Goal: Task Accomplishment & Management: Complete application form

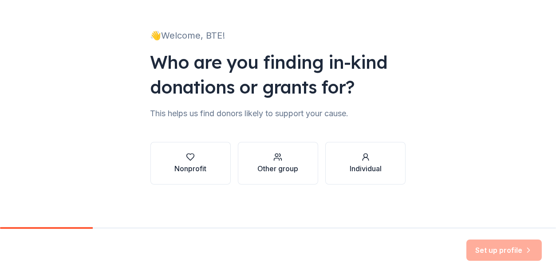
scroll to position [116, 0]
click at [186, 153] on icon "button" at bounding box center [190, 157] width 9 height 9
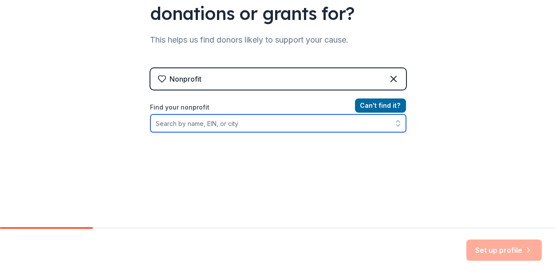
click at [180, 132] on input "Find your nonprofit" at bounding box center [278, 123] width 256 height 18
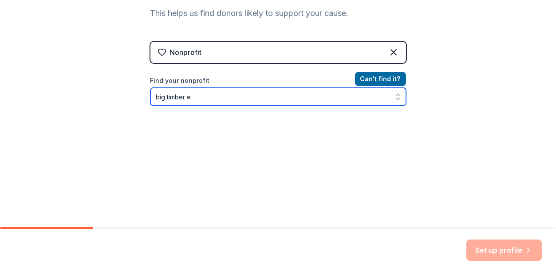
type input "big timber"
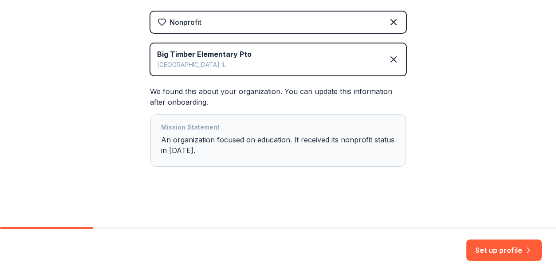
scroll to position [279, 0]
click at [164, 122] on div "Mission Statement An organization focused on education. It received its nonprof…" at bounding box center [278, 140] width 233 height 37
click at [179, 122] on div "Mission Statement An organization focused on education. It received its nonprof…" at bounding box center [278, 140] width 233 height 37
click at [200, 122] on div "Mission Statement An organization focused on education. It received its nonprof…" at bounding box center [278, 140] width 233 height 37
drag, startPoint x: 169, startPoint y: 129, endPoint x: 138, endPoint y: 115, distance: 34.2
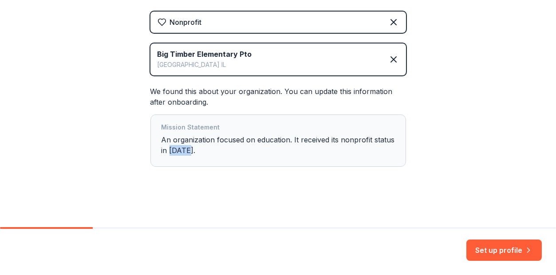
click at [162, 122] on div "Mission Statement An organization focused on education. It received its nonprof…" at bounding box center [278, 140] width 233 height 37
click at [194, 126] on div "Mission Statement An organization focused on education. It received its nonprof…" at bounding box center [278, 140] width 233 height 37
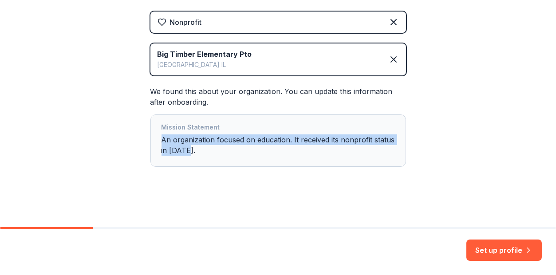
drag, startPoint x: 172, startPoint y: 120, endPoint x: 128, endPoint y: 100, distance: 48.8
click at [150, 114] on div "Mission Statement An organization focused on education. It received its nonprof…" at bounding box center [278, 140] width 256 height 52
click at [202, 122] on div "Mission Statement An organization focused on education. It received its nonprof…" at bounding box center [278, 140] width 233 height 37
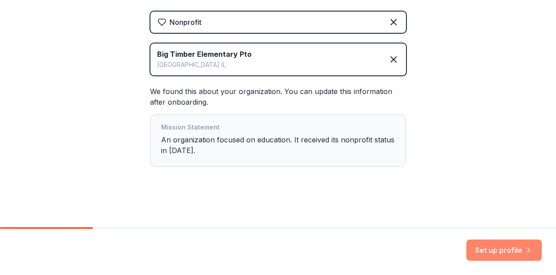
click at [509, 244] on button "Set up profile" at bounding box center [503, 250] width 75 height 21
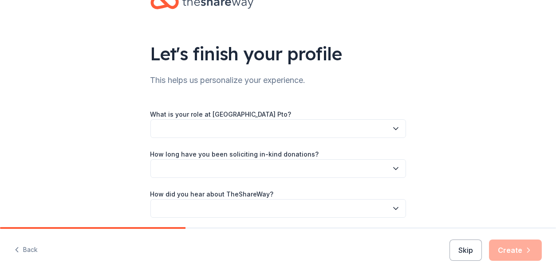
scroll to position [44, 0]
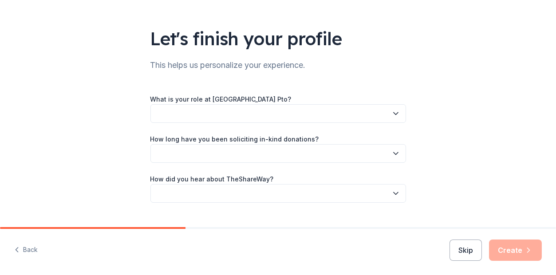
click at [406, 123] on button "button" at bounding box center [278, 113] width 256 height 19
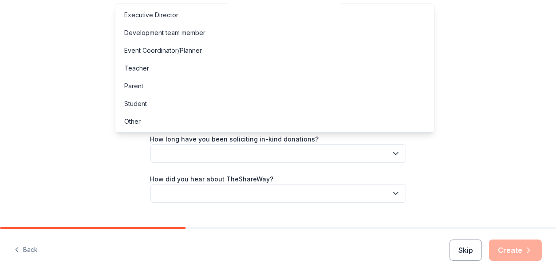
scroll to position [0, 0]
click at [156, 16] on div "Board member" at bounding box center [145, 14] width 43 height 11
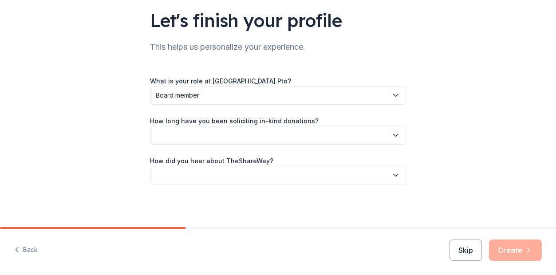
scroll to position [89, 0]
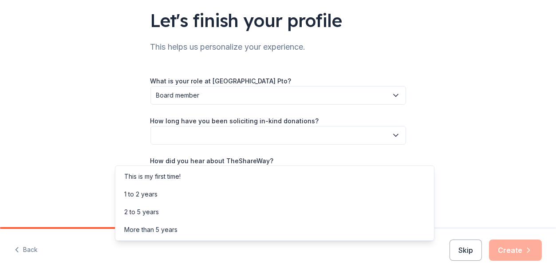
click at [400, 140] on icon "button" at bounding box center [395, 135] width 9 height 9
click at [158, 200] on div "1 to 2 years" at bounding box center [140, 194] width 33 height 11
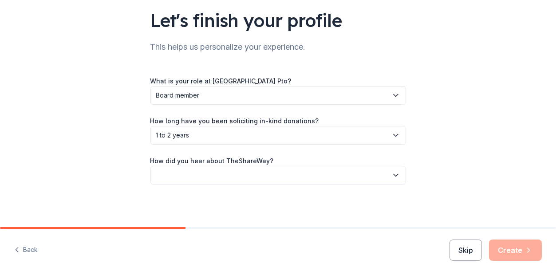
drag, startPoint x: 546, startPoint y: 126, endPoint x: 548, endPoint y: 136, distance: 9.9
click at [547, 136] on div "Let's finish your profile This helps us personalize your experience. What is yo…" at bounding box center [278, 82] width 556 height 290
drag, startPoint x: 548, startPoint y: 136, endPoint x: 546, endPoint y: 180, distance: 43.5
click at [547, 180] on div "Let's finish your profile This helps us personalize your experience. What is yo…" at bounding box center [278, 82] width 556 height 290
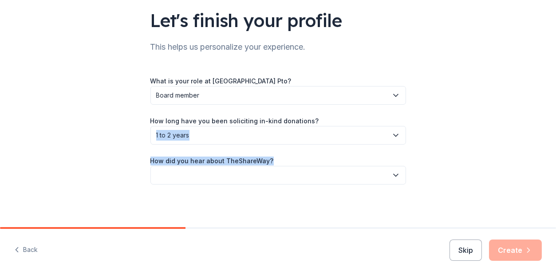
click at [400, 171] on icon "button" at bounding box center [395, 175] width 9 height 9
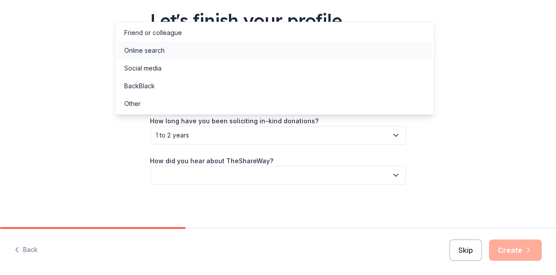
click at [137, 56] on div "Online search" at bounding box center [144, 50] width 40 height 11
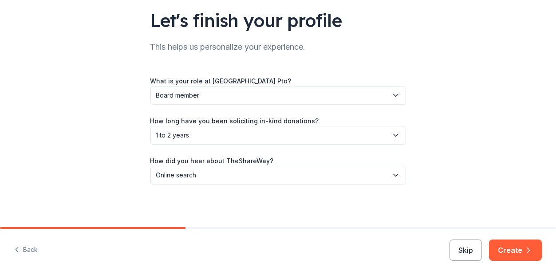
scroll to position [141, 0]
click at [508, 240] on button "Create" at bounding box center [515, 250] width 53 height 21
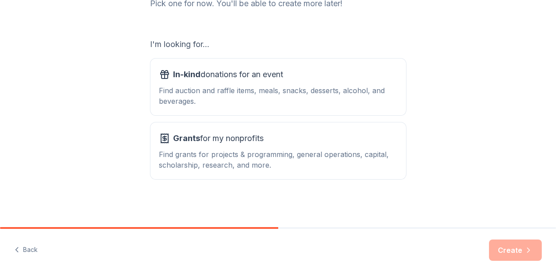
scroll to position [222, 0]
click at [221, 67] on div "In-kind donations for an event Find auction and raffle items, meals, snacks, de…" at bounding box center [278, 86] width 238 height 39
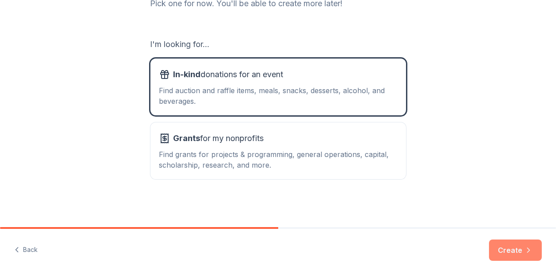
click at [496, 240] on button "Create" at bounding box center [515, 250] width 53 height 21
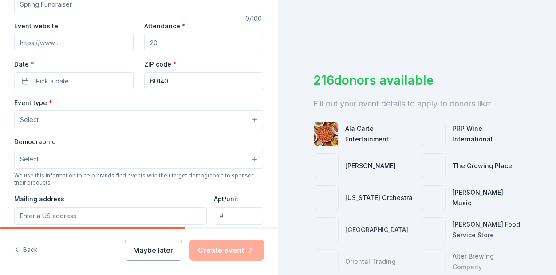
scroll to position [160, 0]
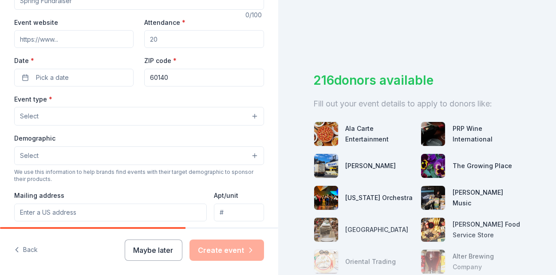
click at [72, 10] on input "Event name *" at bounding box center [139, 1] width 250 height 18
drag, startPoint x: 111, startPoint y: 66, endPoint x: 84, endPoint y: 62, distance: 27.4
click at [84, 10] on input "Event name *" at bounding box center [139, 1] width 250 height 18
type input "Fall Fundraiser"
click at [88, 48] on input "Event website" at bounding box center [73, 39] width 119 height 18
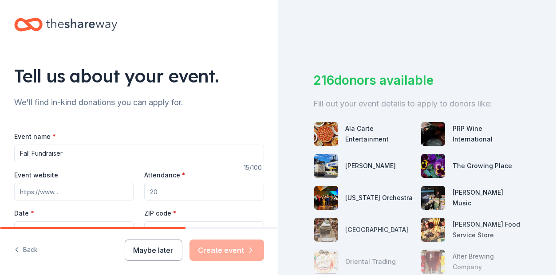
scroll to position [131, 0]
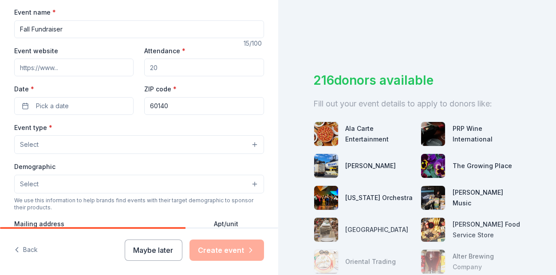
drag, startPoint x: 90, startPoint y: 94, endPoint x: -17, endPoint y: 84, distance: 107.3
click at [0, 84] on html "Tell us about your event. We'll find in-kind donations you can apply for. Event…" at bounding box center [278, 137] width 556 height 275
click at [125, 244] on button "Maybe later" at bounding box center [154, 250] width 58 height 21
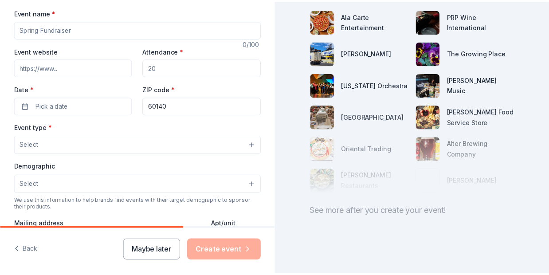
scroll to position [262, 0]
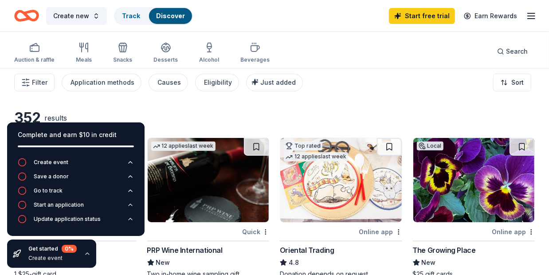
click at [191, 127] on div "352 results" at bounding box center [141, 118] width 255 height 18
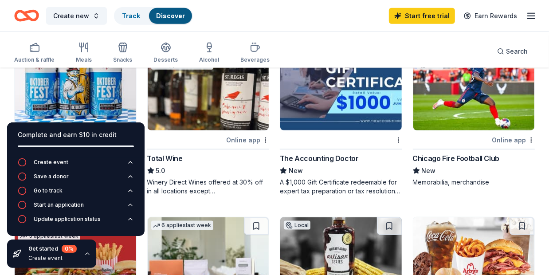
scroll to position [591, 0]
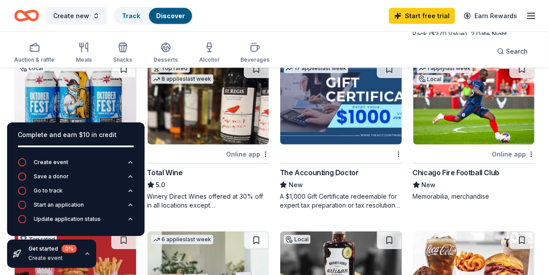
click at [197, 7] on div "Chicago White Sox" at bounding box center [178, 1] width 63 height 11
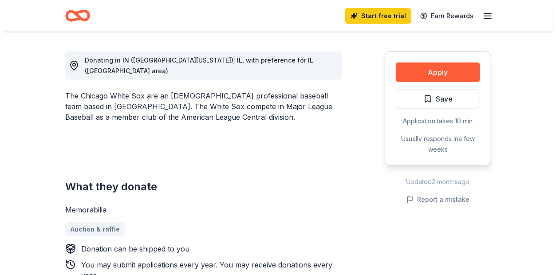
scroll to position [280, 0]
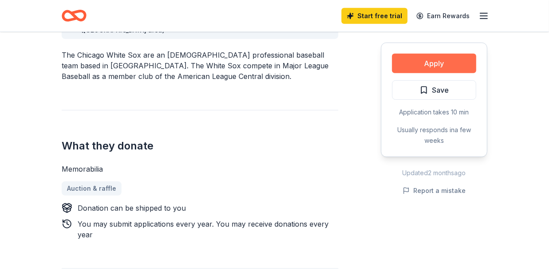
click at [428, 73] on button "Apply" at bounding box center [434, 64] width 84 height 20
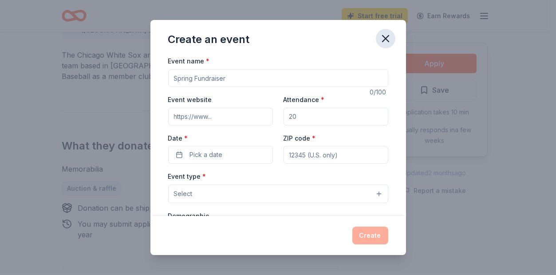
click at [392, 45] on icon "button" at bounding box center [385, 38] width 12 height 12
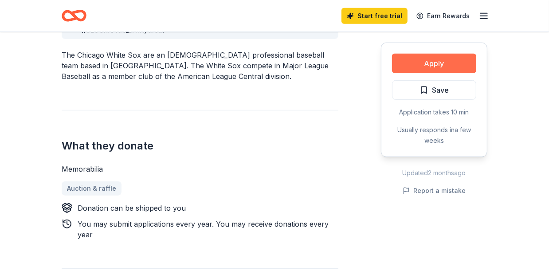
click at [433, 73] on button "Apply" at bounding box center [434, 64] width 84 height 20
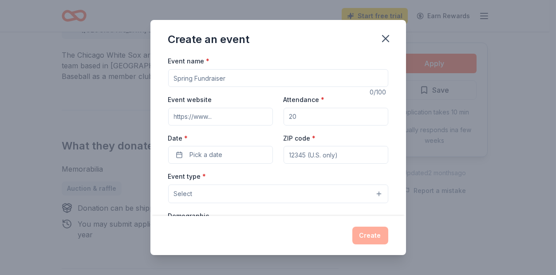
click at [179, 87] on input "Event name *" at bounding box center [278, 78] width 220 height 18
type input "Fall Fundrasier- Be Bold, Wisdom is GOLD"
drag, startPoint x: 304, startPoint y: 146, endPoint x: 276, endPoint y: 142, distance: 28.7
click at [276, 142] on div "Event website Attendance * Date * Pick a date ZIP code *" at bounding box center [278, 129] width 220 height 70
click at [318, 126] on input "Attendance *" at bounding box center [336, 117] width 105 height 18
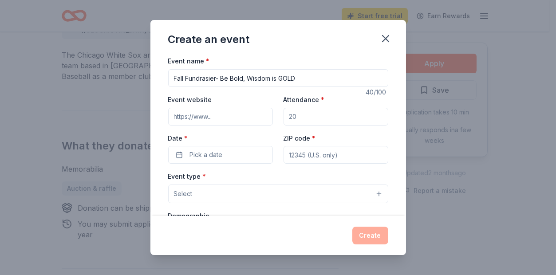
drag, startPoint x: 310, startPoint y: 140, endPoint x: 291, endPoint y: 140, distance: 19.1
click at [291, 126] on input "Attendance *" at bounding box center [336, 117] width 105 height 18
type input "500"
click at [201, 160] on span "Pick a date" at bounding box center [206, 155] width 33 height 11
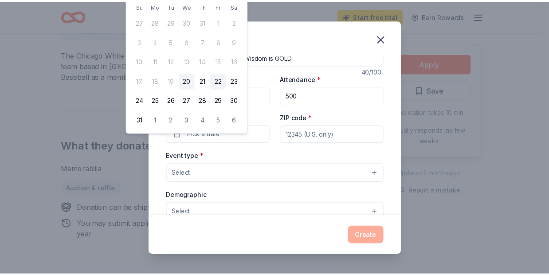
scroll to position [0, 0]
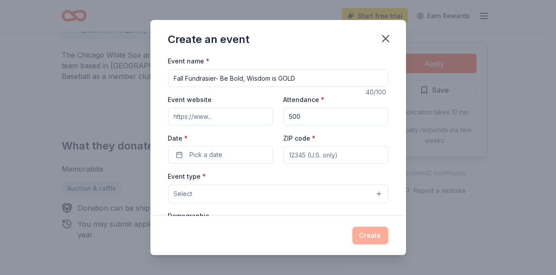
click at [221, 126] on input "Event website" at bounding box center [220, 117] width 105 height 18
click at [193, 160] on span "Pick a date" at bounding box center [206, 155] width 33 height 11
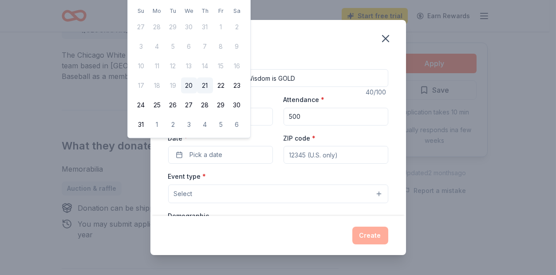
click at [213, 94] on button "21" at bounding box center [205, 86] width 16 height 16
click at [212, 164] on button "08/21/2025" at bounding box center [220, 155] width 105 height 18
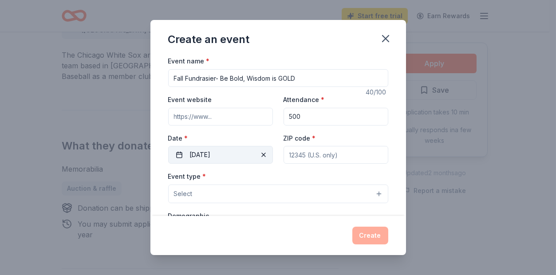
click at [218, 164] on button "08/21/2025" at bounding box center [220, 155] width 105 height 18
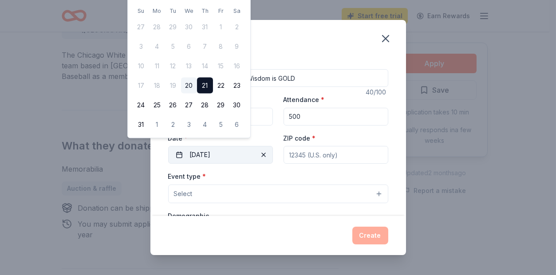
click at [205, 164] on button "08/21/2025" at bounding box center [220, 155] width 105 height 18
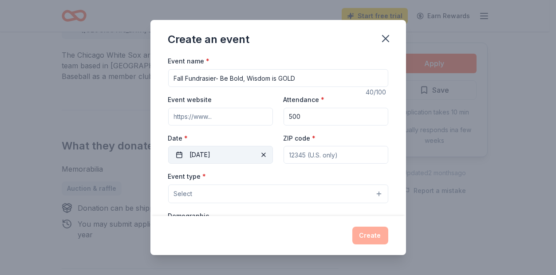
click at [217, 164] on button "08/21/2025" at bounding box center [220, 155] width 105 height 18
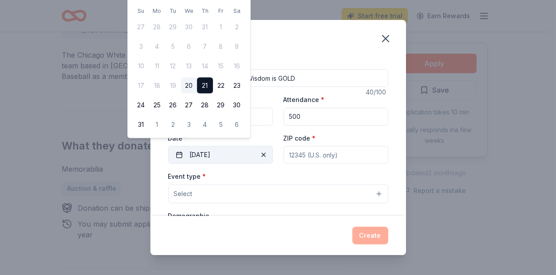
click at [217, 164] on button "08/21/2025" at bounding box center [220, 155] width 105 height 18
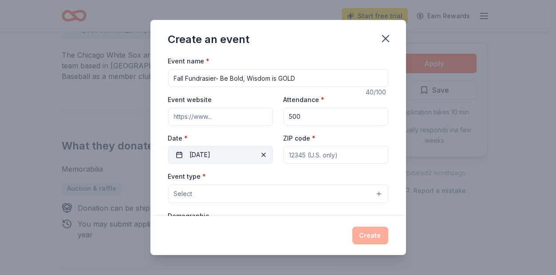
click at [217, 164] on button "08/21/2025" at bounding box center [220, 155] width 105 height 18
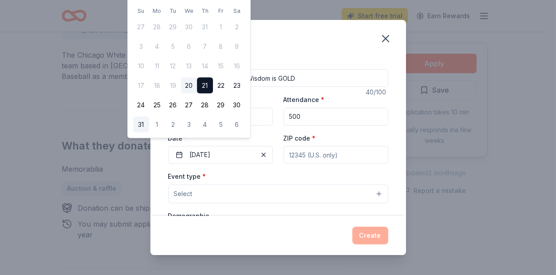
click at [148, 133] on button "31" at bounding box center [141, 125] width 16 height 16
click at [221, 164] on button "08/31/2025" at bounding box center [220, 155] width 105 height 18
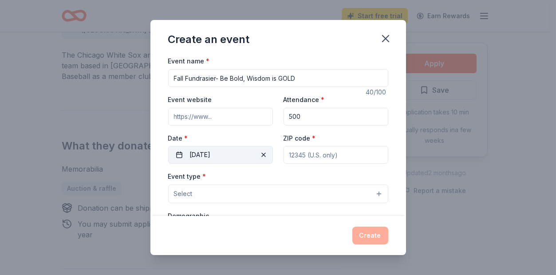
click at [221, 164] on button "08/31/2025" at bounding box center [220, 155] width 105 height 18
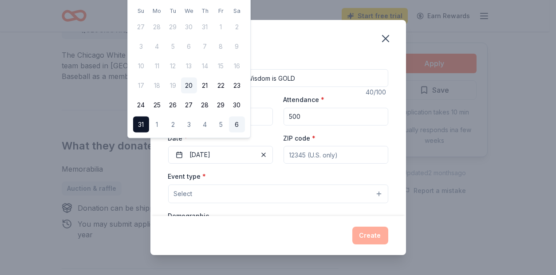
click at [245, 133] on button "6" at bounding box center [237, 125] width 16 height 16
click at [219, 164] on button "09/06/2025" at bounding box center [220, 155] width 105 height 18
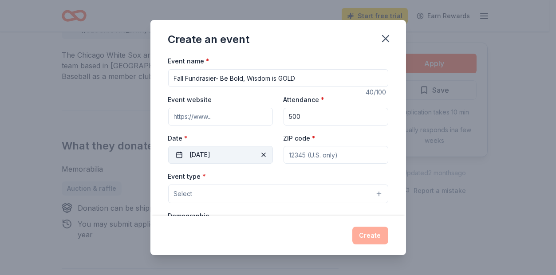
click at [219, 164] on button "09/06/2025" at bounding box center [220, 155] width 105 height 18
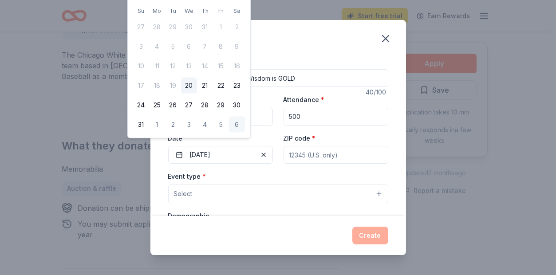
click at [295, 71] on div "Event name * Fall Fundrasier- Be Bold, Wisdom is GOLD" at bounding box center [278, 71] width 220 height 32
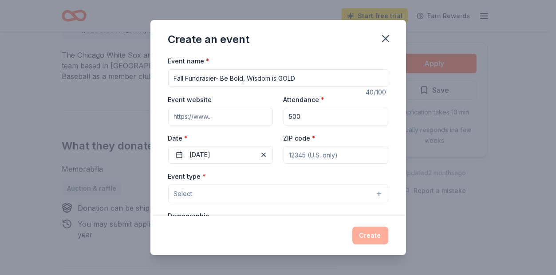
drag, startPoint x: 408, startPoint y: 46, endPoint x: 326, endPoint y: 36, distance: 83.1
click at [392, 45] on icon "button" at bounding box center [385, 38] width 12 height 12
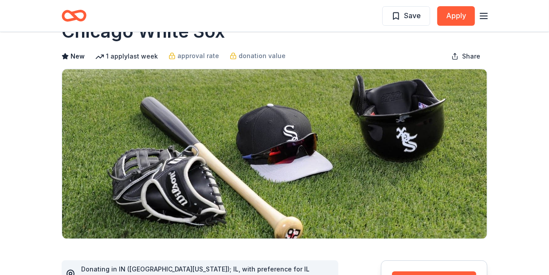
scroll to position [15, 0]
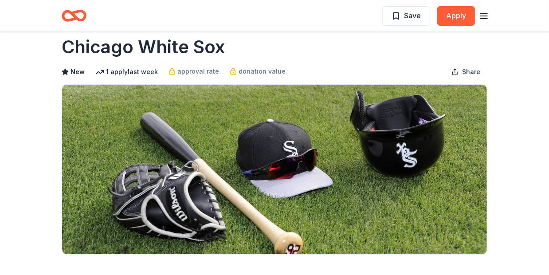
click at [85, 20] on icon "Home" at bounding box center [78, 15] width 14 height 9
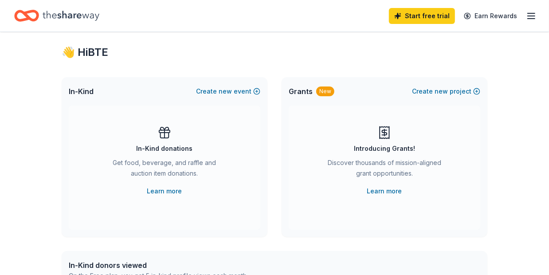
scroll to position [25, 0]
click at [166, 197] on link "Learn more" at bounding box center [164, 191] width 35 height 11
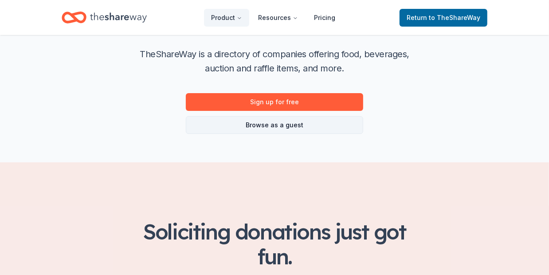
scroll to position [133, 0]
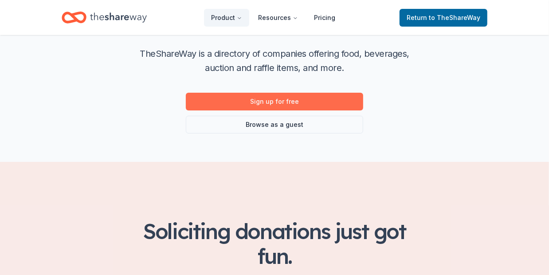
click at [296, 110] on link "Sign up for free" at bounding box center [274, 102] width 177 height 18
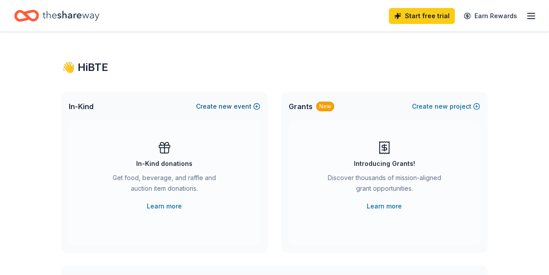
click at [219, 112] on span "new" at bounding box center [225, 106] width 13 height 11
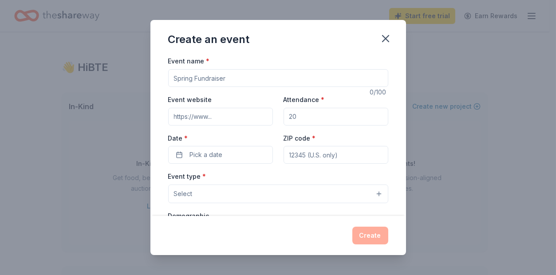
click at [192, 87] on input "Event name *" at bounding box center [278, 78] width 220 height 18
drag, startPoint x: 224, startPoint y: 94, endPoint x: 144, endPoint y: 91, distance: 79.9
click at [168, 87] on input "Event name *" at bounding box center [278, 78] width 220 height 18
paste input "Our Annual fall fundraiser to raise moeny that we use to help supplement teache…"
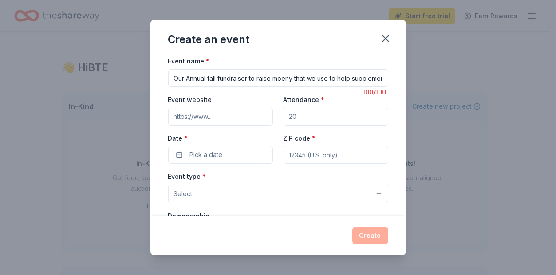
drag, startPoint x: 370, startPoint y: 93, endPoint x: 96, endPoint y: 90, distance: 273.8
click at [96, 90] on div "Create an event Event name * Our Annual fall fundraiser to raise moeny that we …" at bounding box center [278, 137] width 556 height 275
type input "e"
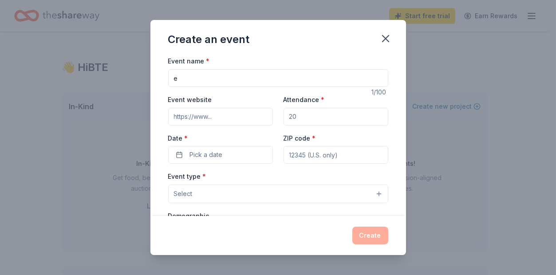
drag, startPoint x: 168, startPoint y: 95, endPoint x: 122, endPoint y: 94, distance: 46.2
click at [150, 94] on div "Event name * e 1 /100 Event website Attendance * Date * Pick a date ZIP code * …" at bounding box center [278, 135] width 256 height 160
type input "Fall Fundraiser- Be Bold, Wisdom is GOLD"
click at [307, 126] on input "Attendance *" at bounding box center [336, 117] width 105 height 18
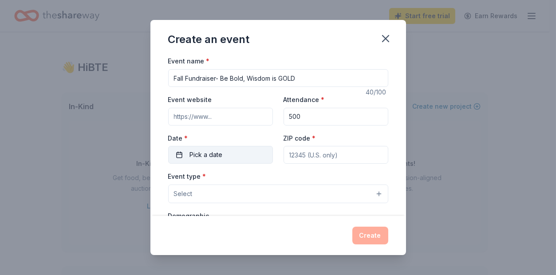
type input "500"
click at [168, 164] on button "Pick a date" at bounding box center [220, 155] width 105 height 18
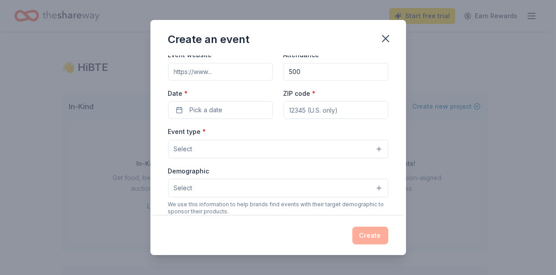
scroll to position [51, 0]
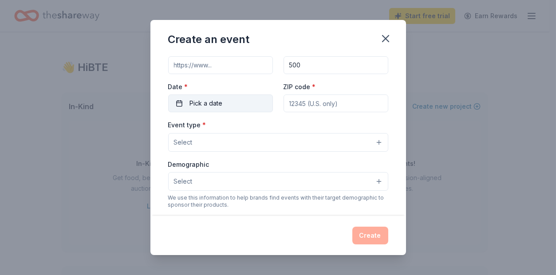
click at [216, 112] on button "Pick a date" at bounding box center [220, 104] width 105 height 18
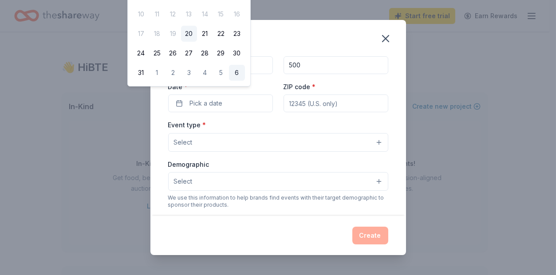
click at [245, 81] on button "6" at bounding box center [237, 73] width 16 height 16
click at [242, 152] on div "Event type * Select" at bounding box center [278, 135] width 220 height 32
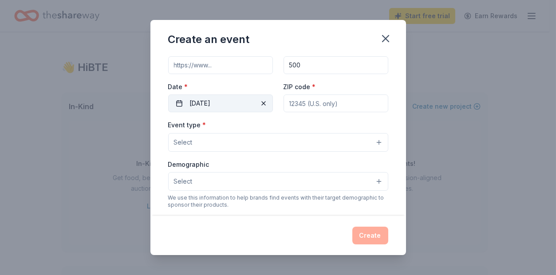
click at [232, 112] on button "09/06/2025" at bounding box center [220, 104] width 105 height 18
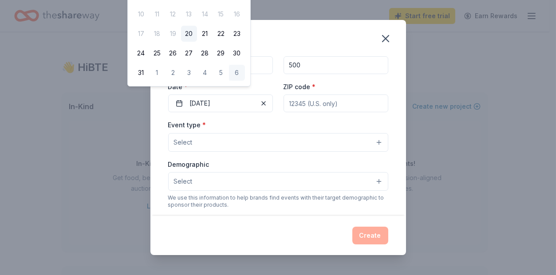
click at [245, 81] on button "6" at bounding box center [237, 73] width 16 height 16
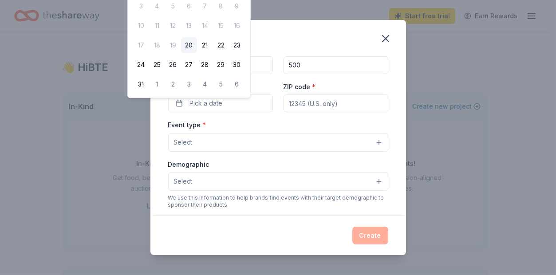
scroll to position [40, 0]
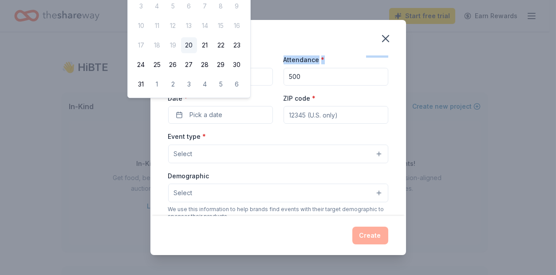
drag, startPoint x: 287, startPoint y: 67, endPoint x: 284, endPoint y: 90, distance: 23.7
click at [284, 90] on div "Create an event Event name * Fall Fundraiser- Be Bold, Wisdom is GOLD 40 /100 E…" at bounding box center [278, 137] width 256 height 235
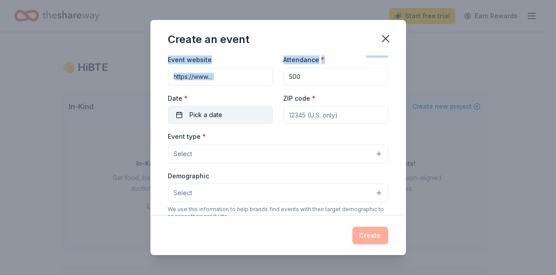
click at [216, 124] on button "Pick a date" at bounding box center [220, 115] width 105 height 18
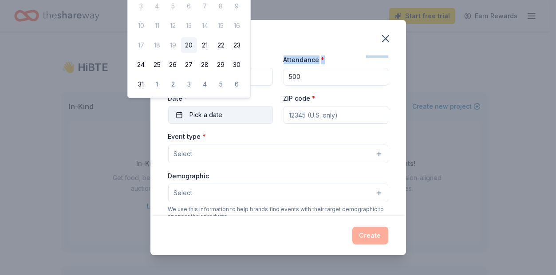
click at [213, 124] on button "Pick a date" at bounding box center [220, 115] width 105 height 18
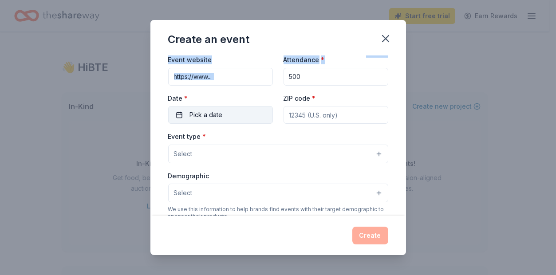
click at [213, 124] on button "Pick a date" at bounding box center [220, 115] width 105 height 18
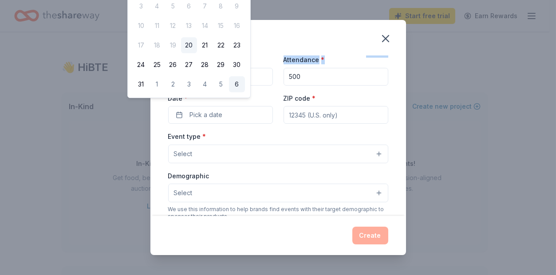
click at [245, 92] on button "6" at bounding box center [237, 84] width 16 height 16
click at [231, 124] on button "09/06/2025" at bounding box center [220, 115] width 105 height 18
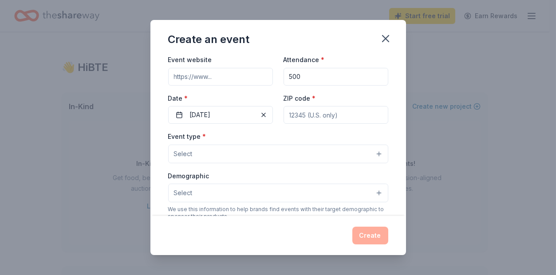
drag, startPoint x: 256, startPoint y: 188, endPoint x: 293, endPoint y: 180, distance: 38.2
click at [288, 163] on div "Event type * Select Fundraiser Business & professional Food & drink Health & we…" at bounding box center [278, 147] width 220 height 32
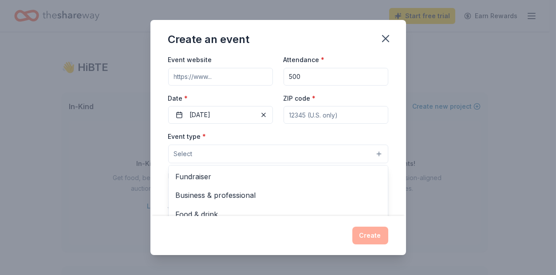
click at [308, 150] on div "Event name * Fall Fundraiser- Be Bold, Wisdom is GOLD 40 /100 Event website Att…" at bounding box center [278, 221] width 220 height 410
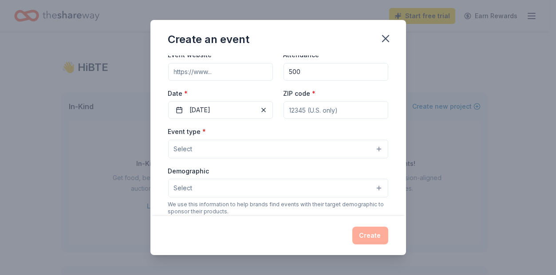
click at [378, 119] on input "ZIP code *" at bounding box center [336, 110] width 105 height 18
type input "60140"
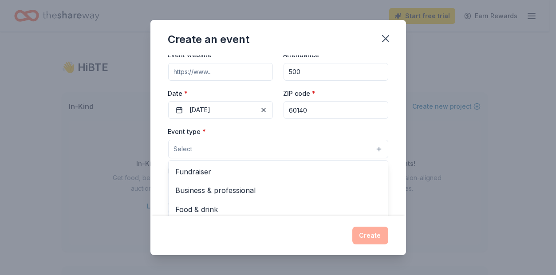
click at [210, 158] on button "Select" at bounding box center [278, 149] width 220 height 19
drag, startPoint x: 210, startPoint y: 193, endPoint x: 370, endPoint y: 206, distance: 160.7
click at [212, 158] on button "Select" at bounding box center [278, 149] width 220 height 19
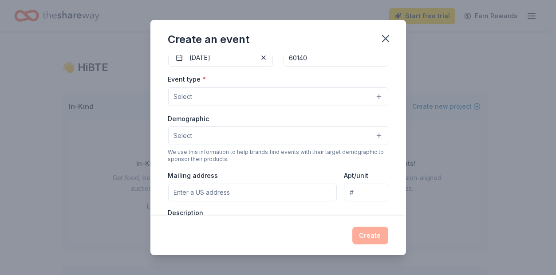
scroll to position [99, 0]
click at [388, 105] on button "Select" at bounding box center [278, 95] width 220 height 19
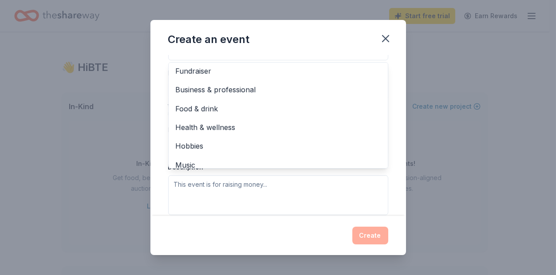
scroll to position [0, 0]
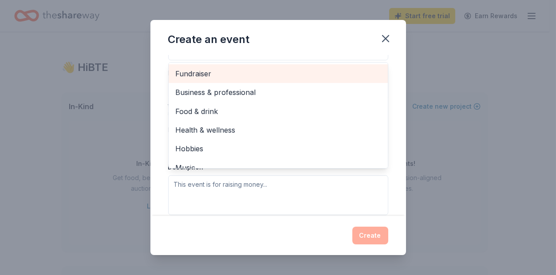
click at [176, 79] on span "Fundraiser" at bounding box center [278, 74] width 205 height 12
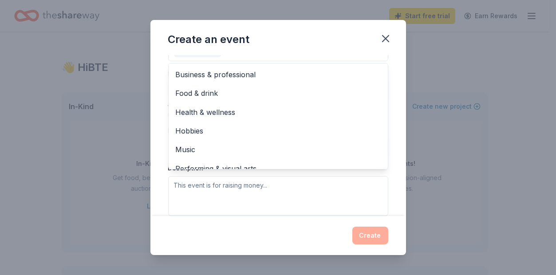
click at [150, 116] on div "Event name * Fall Fundraiser- Be Bold, Wisdom is GOLD 40 /100 Event website Att…" at bounding box center [278, 135] width 256 height 160
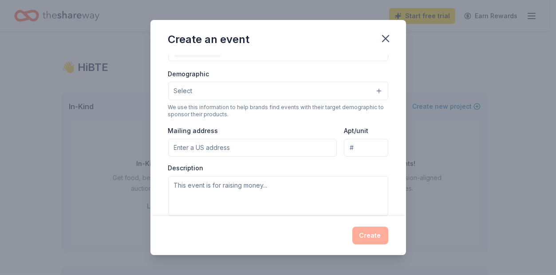
click at [180, 100] on button "Select" at bounding box center [278, 91] width 220 height 19
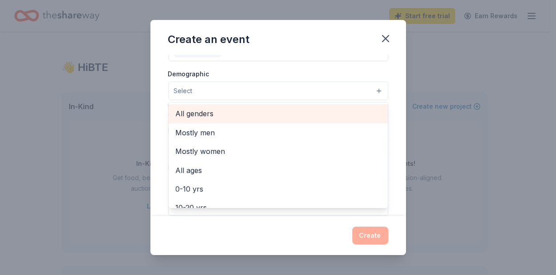
click at [176, 119] on span "All genders" at bounding box center [278, 114] width 205 height 12
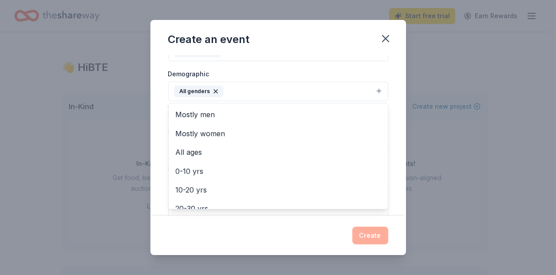
click at [150, 149] on div "Event name * Fall Fundraiser- Be Bold, Wisdom is GOLD 40 /100 Event website Att…" at bounding box center [278, 135] width 256 height 160
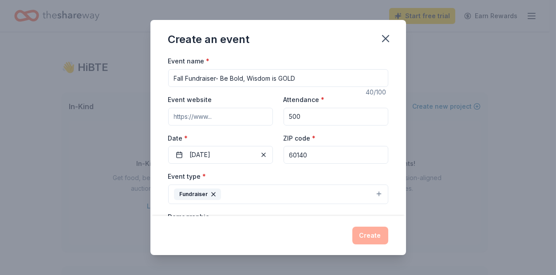
paste input "https://www.facebook.com/groups/bigtimberpto"
type input "https://www.facebook.com/groups/bigtimberpto"
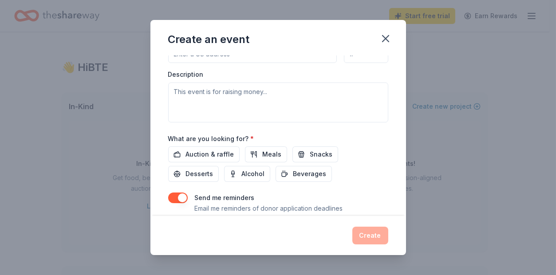
scroll to position [239, 0]
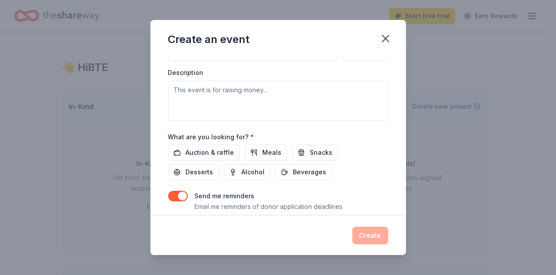
click at [168, 61] on input "Mailing address" at bounding box center [252, 52] width 169 height 18
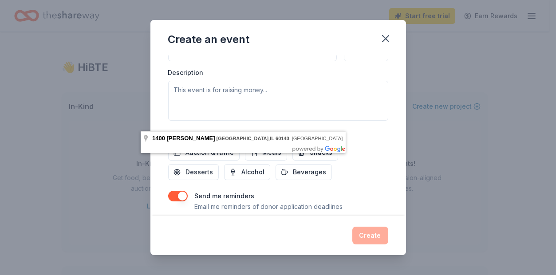
drag, startPoint x: 303, startPoint y: 120, endPoint x: 134, endPoint y: 112, distance: 168.8
click at [150, 112] on div "Event name * Fall Fundraiser- Be Bold, Wisdom is GOLD 40 /100 Event website htt…" at bounding box center [278, 135] width 256 height 160
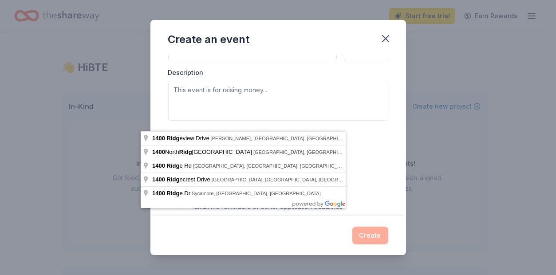
type input "1400 Ridgecrest Drive, Hampshire, IL, 60140"
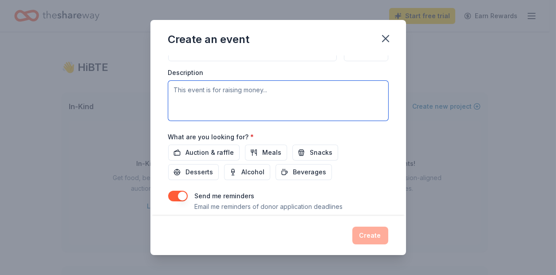
click at [211, 121] on textarea at bounding box center [278, 101] width 220 height 40
paste textarea "https://www.facebook.com/groups/bigtimberpto"
type textarea "https://www.facebook.com/groups/bigtimberpto"
drag, startPoint x: 336, startPoint y: 171, endPoint x: 94, endPoint y: 153, distance: 243.0
click at [94, 152] on div "Create an event Event name * Fall Fundraiser- Be Bold, Wisdom is GOLD 40 /100 E…" at bounding box center [278, 137] width 556 height 275
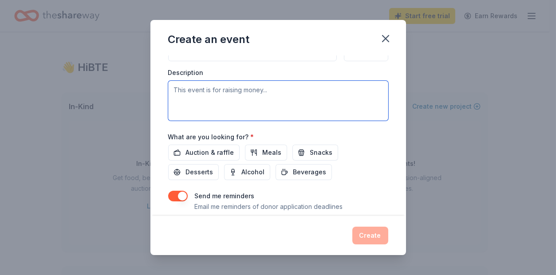
paste textarea "Our Annual Fall Fundraiser supports Big Timber Elementary by providing suppleme…"
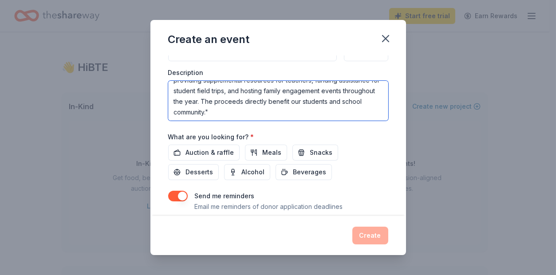
scroll to position [27, 0]
type textarea "Our Annual Fall Fundraiser supports Big Timber Elementary by providing suppleme…"
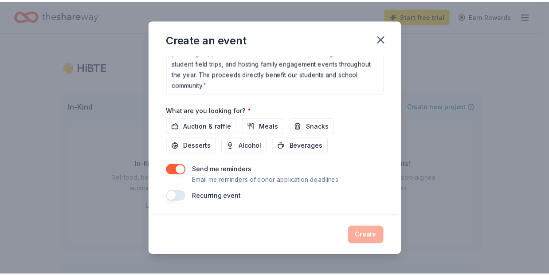
scroll to position [371, 0]
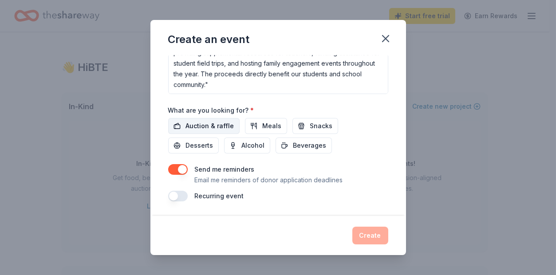
click at [186, 121] on span "Auction & raffle" at bounding box center [210, 126] width 48 height 11
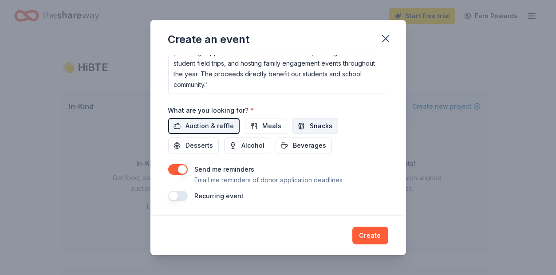
click at [316, 121] on span "Snacks" at bounding box center [321, 126] width 23 height 11
click at [263, 121] on span "Meals" at bounding box center [272, 126] width 19 height 11
drag, startPoint x: 392, startPoint y: 235, endPoint x: 327, endPoint y: 169, distance: 92.9
click at [350, 173] on div "Create an event Event name * Fall Fundraiser- Be Bold, Wisdom is GOLD 40 /100 E…" at bounding box center [278, 137] width 256 height 235
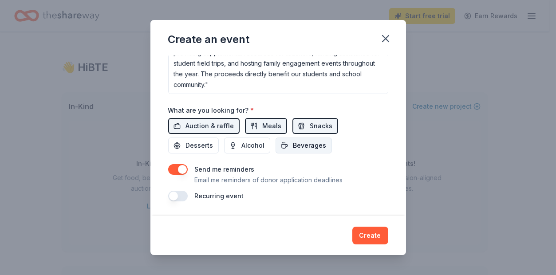
click at [307, 141] on span "Beverages" at bounding box center [309, 145] width 33 height 11
click at [186, 140] on span "Desserts" at bounding box center [200, 145] width 28 height 11
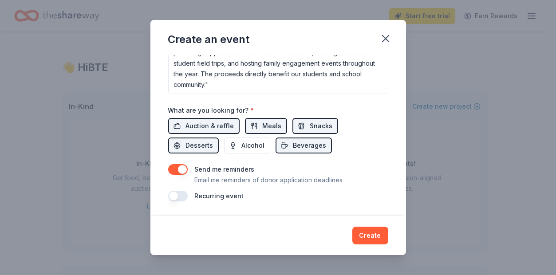
click at [388, 228] on button "Create" at bounding box center [370, 236] width 36 height 18
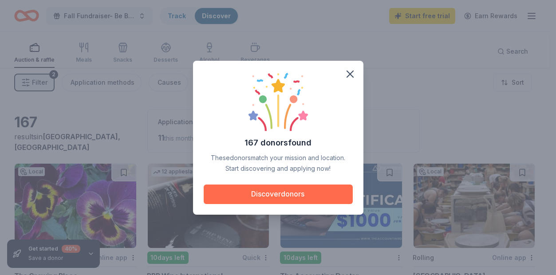
click at [272, 204] on button "Discover donors" at bounding box center [278, 195] width 149 height 20
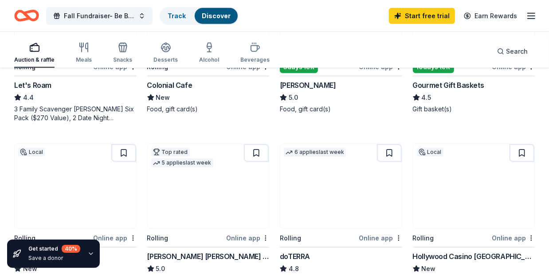
scroll to position [539, 0]
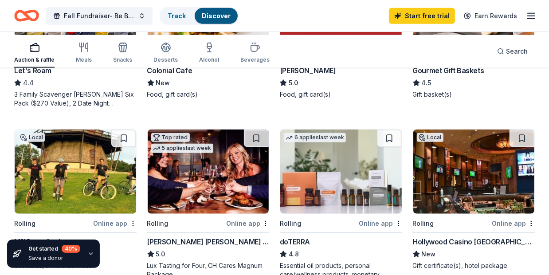
click at [175, 76] on div "Colonial Cafe" at bounding box center [169, 70] width 45 height 11
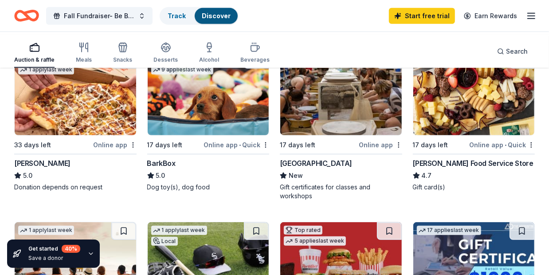
scroll to position [287, 0]
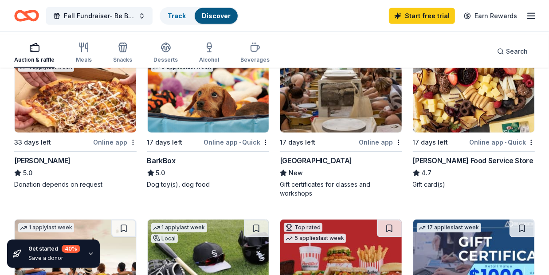
click at [212, 133] on img at bounding box center [209, 90] width 122 height 84
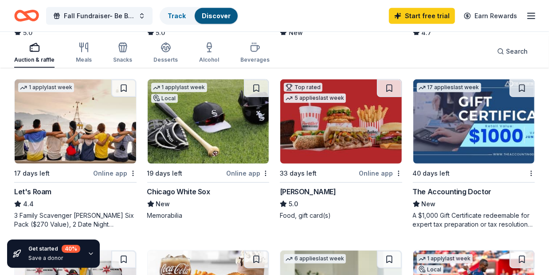
scroll to position [429, 0]
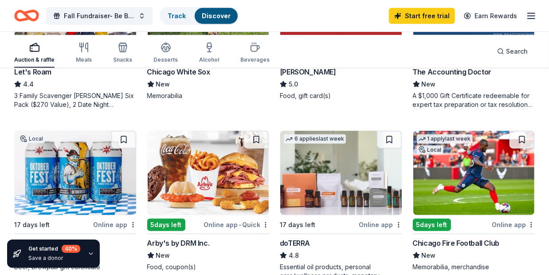
scroll to position [554, 0]
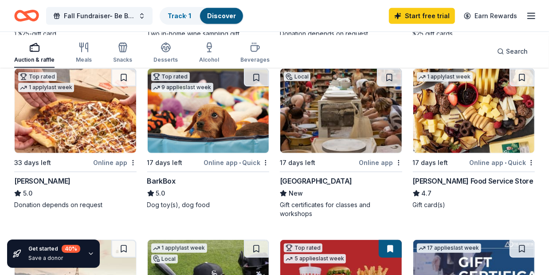
scroll to position [194, 0]
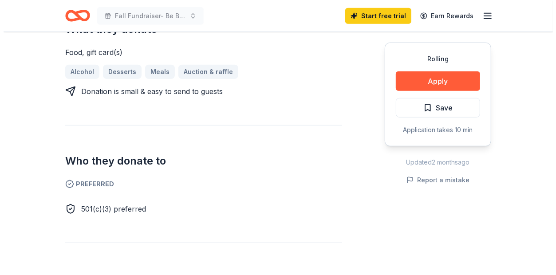
scroll to position [410, 0]
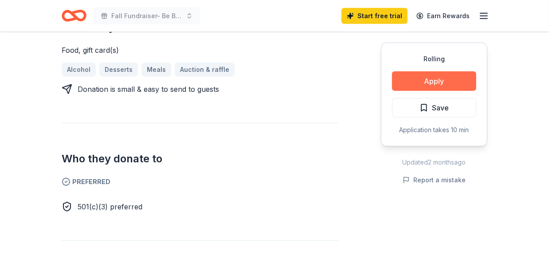
click at [413, 91] on button "Apply" at bounding box center [434, 81] width 84 height 20
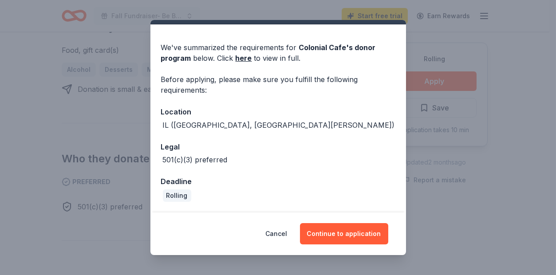
scroll to position [87, 0]
click at [369, 227] on button "Continue to application" at bounding box center [344, 233] width 88 height 21
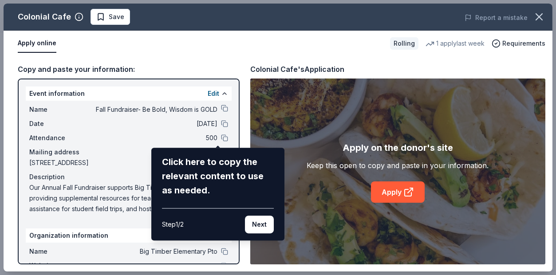
scroll to position [12, 0]
click at [253, 233] on button "Next" at bounding box center [259, 225] width 29 height 18
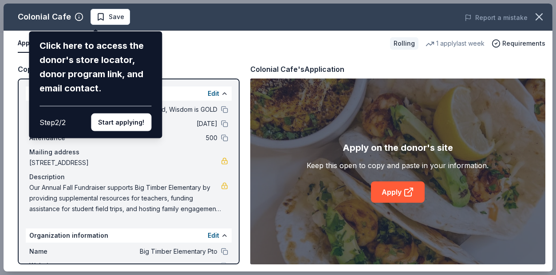
scroll to position [0, 0]
click at [115, 131] on button "Start applying!" at bounding box center [121, 123] width 60 height 18
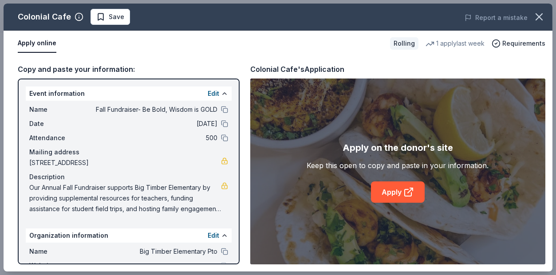
click at [216, 152] on div "Colonial Cafe Save Report a mistake Apply online Rolling 1 apply last week Requ…" at bounding box center [278, 138] width 549 height 268
click at [221, 127] on button at bounding box center [224, 123] width 7 height 7
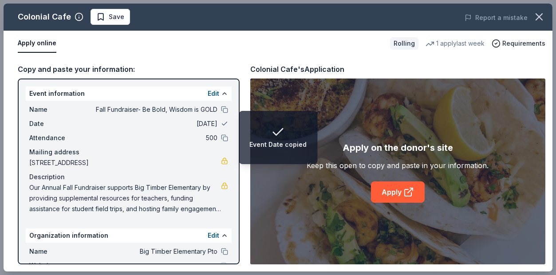
click at [221, 127] on button at bounding box center [224, 123] width 7 height 7
click at [208, 99] on button "Edit" at bounding box center [214, 93] width 12 height 11
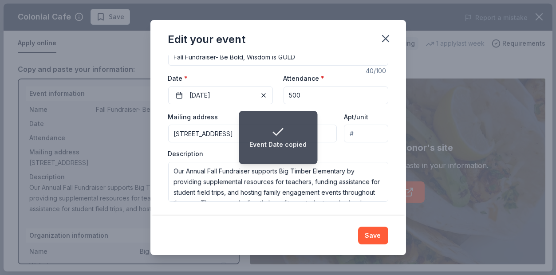
scroll to position [107, 0]
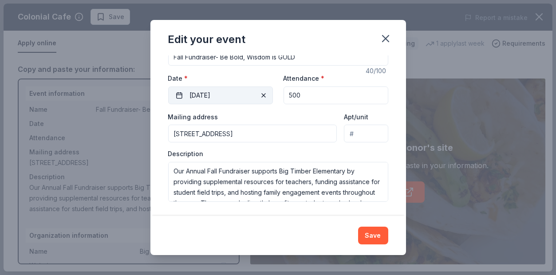
click at [225, 104] on button "09/06/2025" at bounding box center [220, 96] width 105 height 18
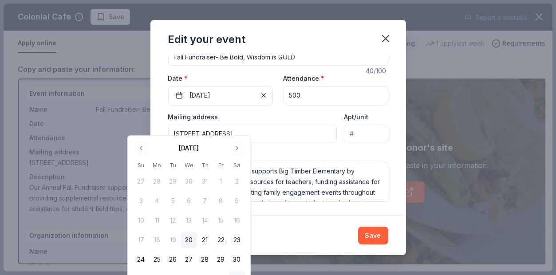
click at [250, 138] on div "August 2025 Su Mo Tu We Th Fr Sa 27 28 29 30 31 1 2 3 4 5 6 7 8 9 10 11 12 13 1…" at bounding box center [189, 214] width 122 height 157
click at [243, 150] on button "Go to next month" at bounding box center [237, 148] width 12 height 12
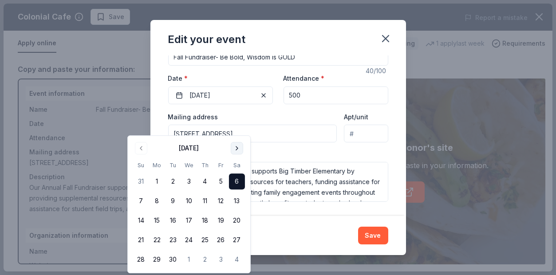
click at [243, 150] on button "Go to next month" at bounding box center [237, 148] width 12 height 12
click at [165, 209] on button "6" at bounding box center [157, 201] width 16 height 16
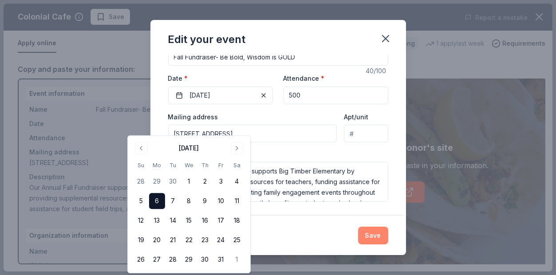
click at [388, 227] on button "Save" at bounding box center [373, 236] width 30 height 18
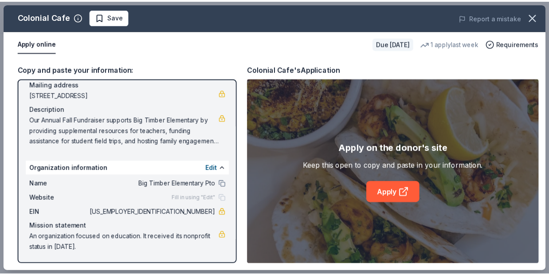
scroll to position [152, 0]
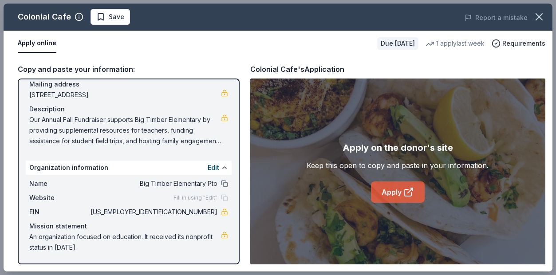
click at [383, 203] on link "Apply" at bounding box center [398, 191] width 54 height 21
click at [540, 23] on icon "button" at bounding box center [539, 17] width 12 height 12
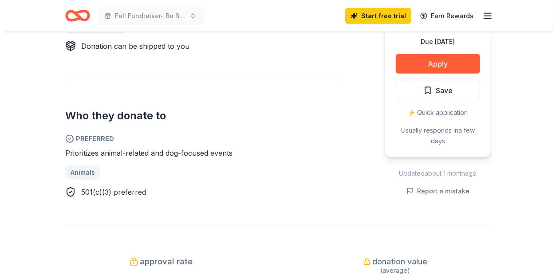
scroll to position [443, 0]
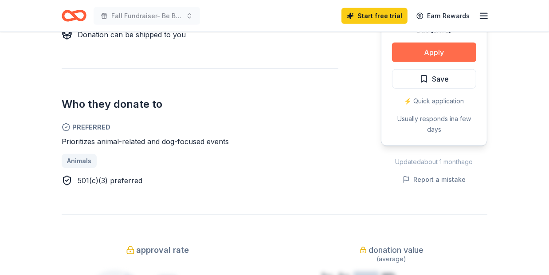
click at [424, 62] on button "Apply" at bounding box center [434, 53] width 84 height 20
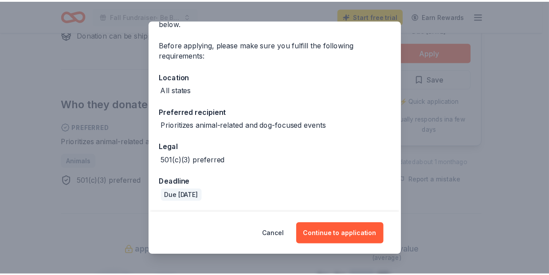
scroll to position [131, 0]
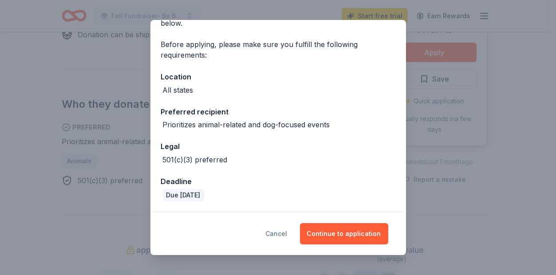
click at [284, 224] on button "Cancel" at bounding box center [277, 233] width 22 height 21
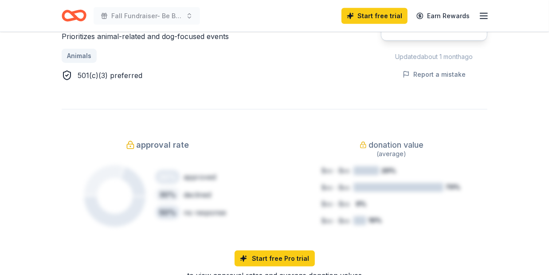
scroll to position [576, 0]
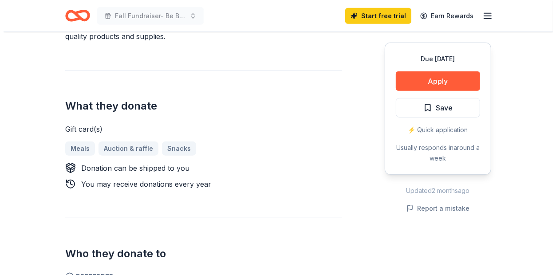
scroll to position [334, 0]
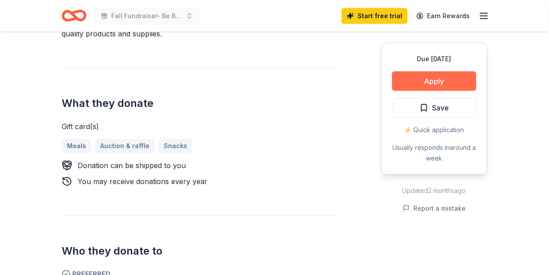
click at [418, 91] on button "Apply" at bounding box center [434, 81] width 84 height 20
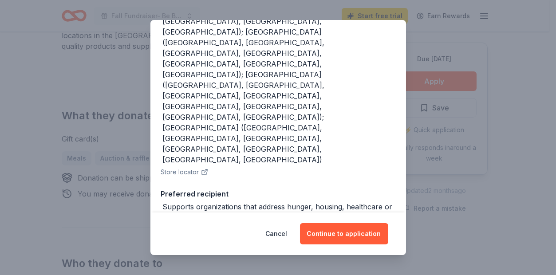
scroll to position [336, 0]
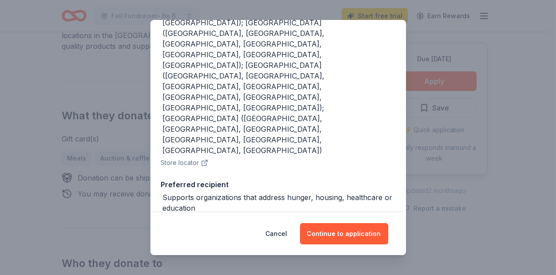
drag, startPoint x: 372, startPoint y: 191, endPoint x: 372, endPoint y: 212, distance: 20.9
click at [372, 200] on div "Donor Program Requirements We've summarized the requirements for Gordon Food Se…" at bounding box center [278, 137] width 256 height 235
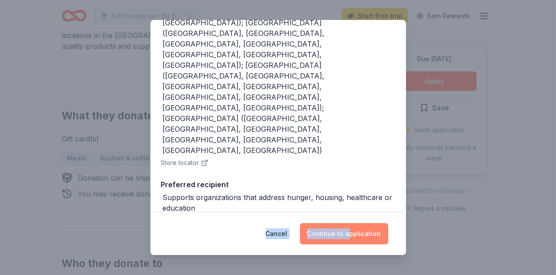
click at [371, 229] on button "Continue to application" at bounding box center [344, 233] width 88 height 21
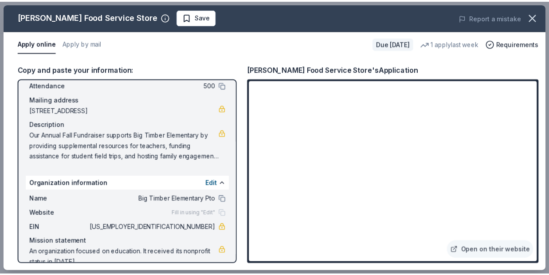
scroll to position [0, 0]
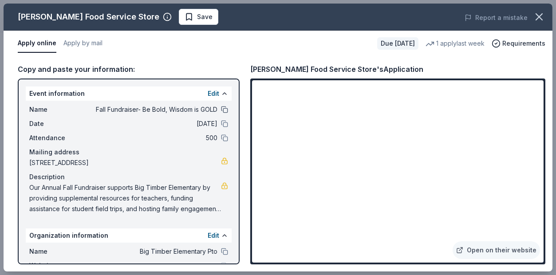
click at [221, 113] on button at bounding box center [224, 109] width 7 height 7
click at [529, 21] on button "button" at bounding box center [539, 17] width 20 height 20
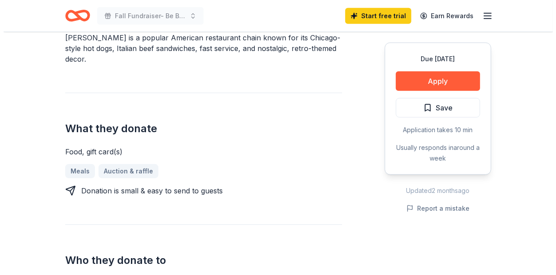
scroll to position [306, 0]
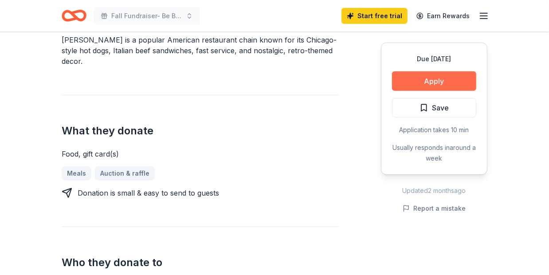
click at [426, 91] on button "Apply" at bounding box center [434, 81] width 84 height 20
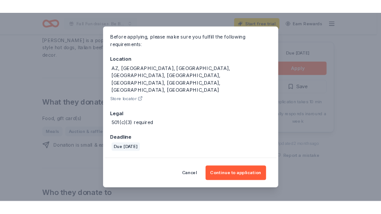
scroll to position [103, 0]
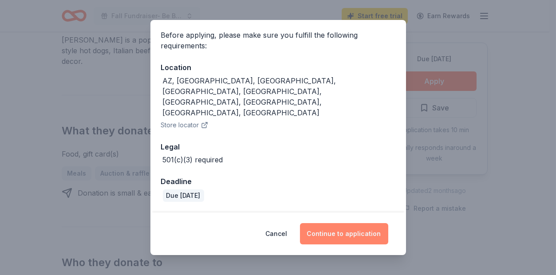
click at [364, 233] on button "Continue to application" at bounding box center [344, 233] width 88 height 21
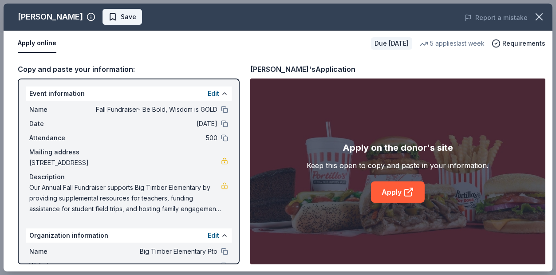
click at [108, 19] on span "Save" at bounding box center [122, 17] width 28 height 11
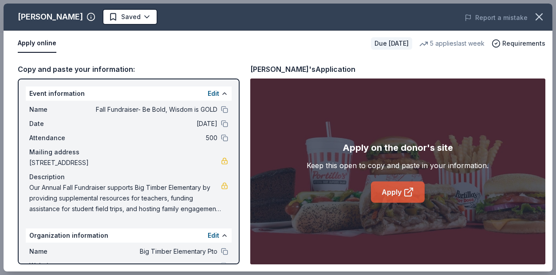
click at [396, 203] on link "Apply" at bounding box center [398, 191] width 54 height 21
